Goal: Task Accomplishment & Management: Manage account settings

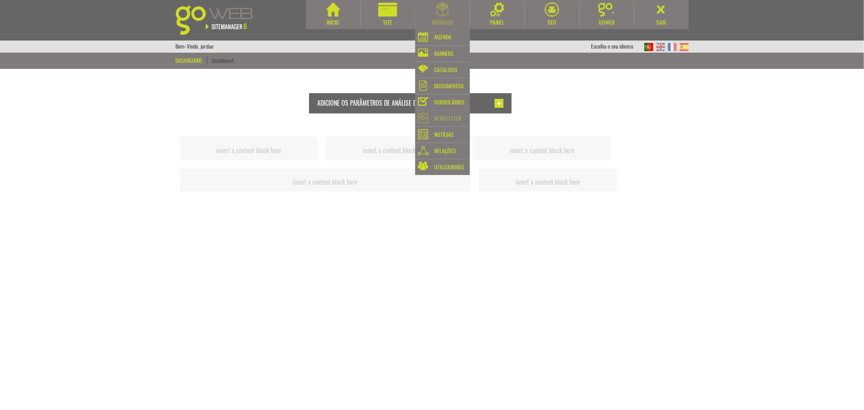
click at [448, 119] on div "Newsletter" at bounding box center [447, 118] width 27 height 11
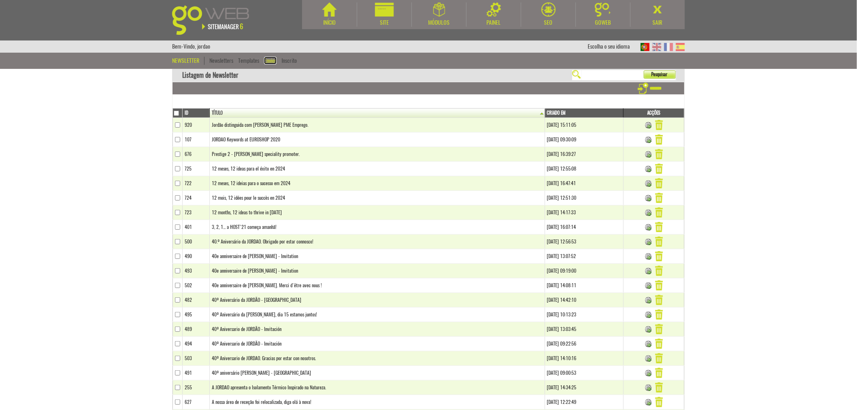
click at [266, 59] on link "Envios" at bounding box center [270, 61] width 13 height 8
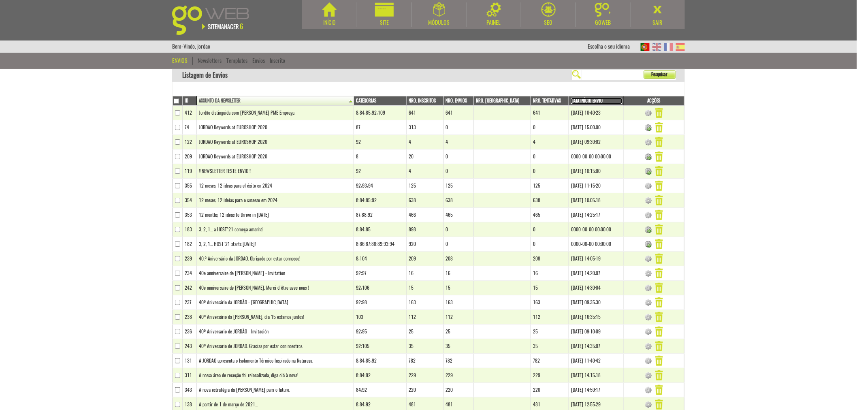
click at [590, 99] on link "Data Início Envio" at bounding box center [596, 101] width 51 height 6
